Goal: Information Seeking & Learning: Learn about a topic

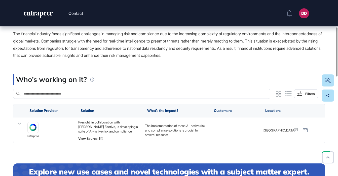
scroll to position [97, 0]
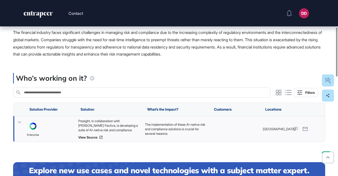
click at [21, 122] on icon at bounding box center [19, 122] width 7 height 7
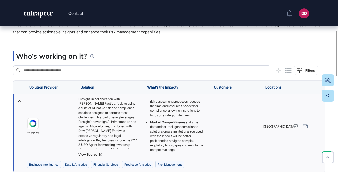
scroll to position [80, 0]
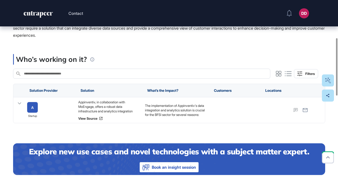
scroll to position [116, 0]
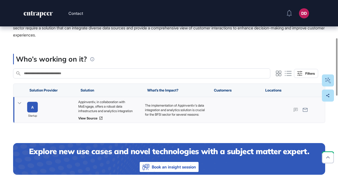
click at [17, 103] on icon at bounding box center [19, 103] width 7 height 7
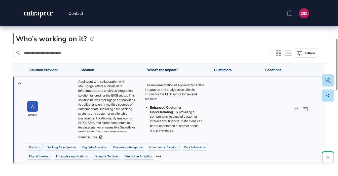
scroll to position [143, 0]
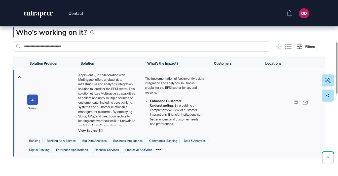
click at [161, 150] on icon at bounding box center [158, 149] width 5 height 5
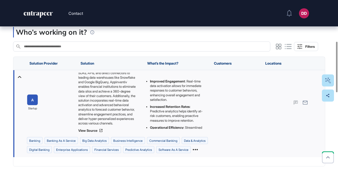
scroll to position [57, 0]
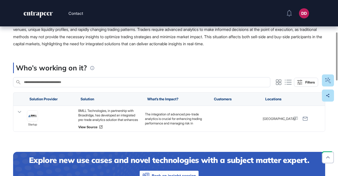
scroll to position [120, 0]
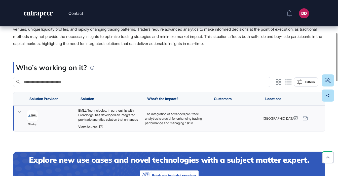
click at [19, 113] on icon at bounding box center [19, 111] width 7 height 7
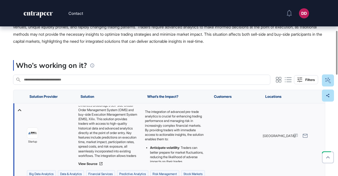
scroll to position [0, 0]
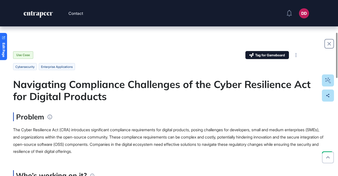
scroll to position [16, 0]
